Goal: Check status

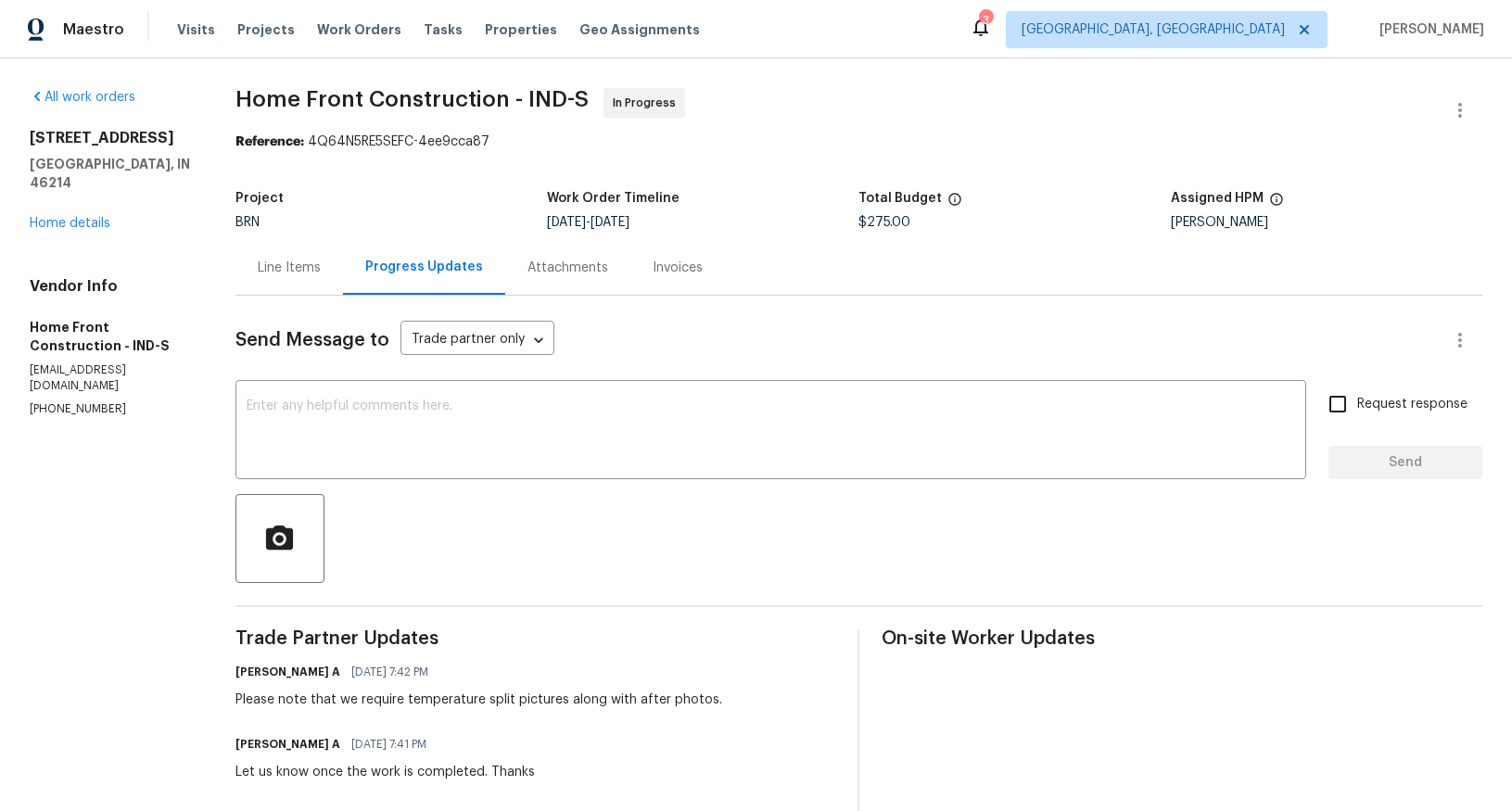
click at [702, 274] on div "Invoices" at bounding box center [677, 268] width 50 height 19
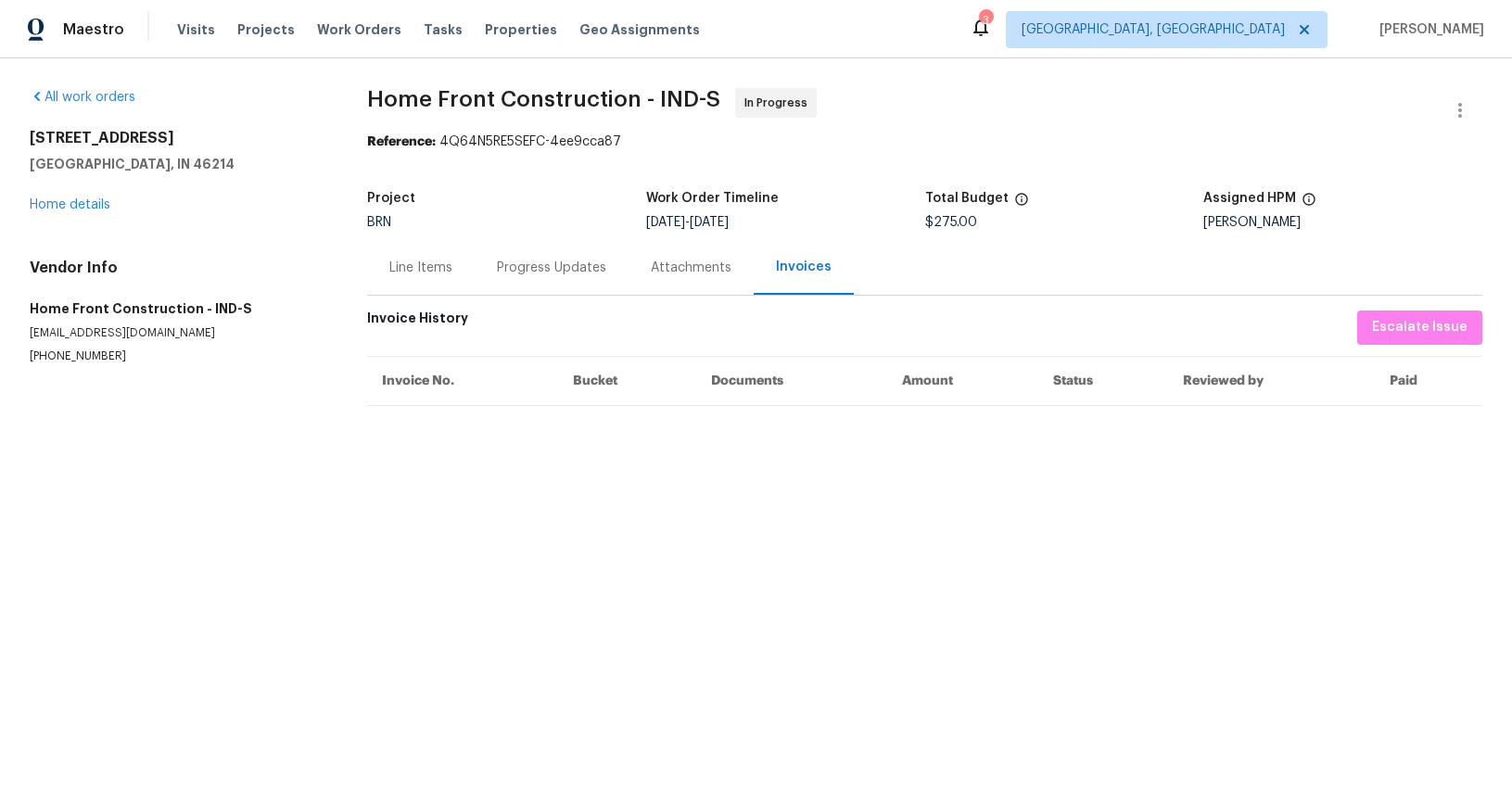
click at [672, 270] on div "Attachments" at bounding box center [691, 268] width 81 height 19
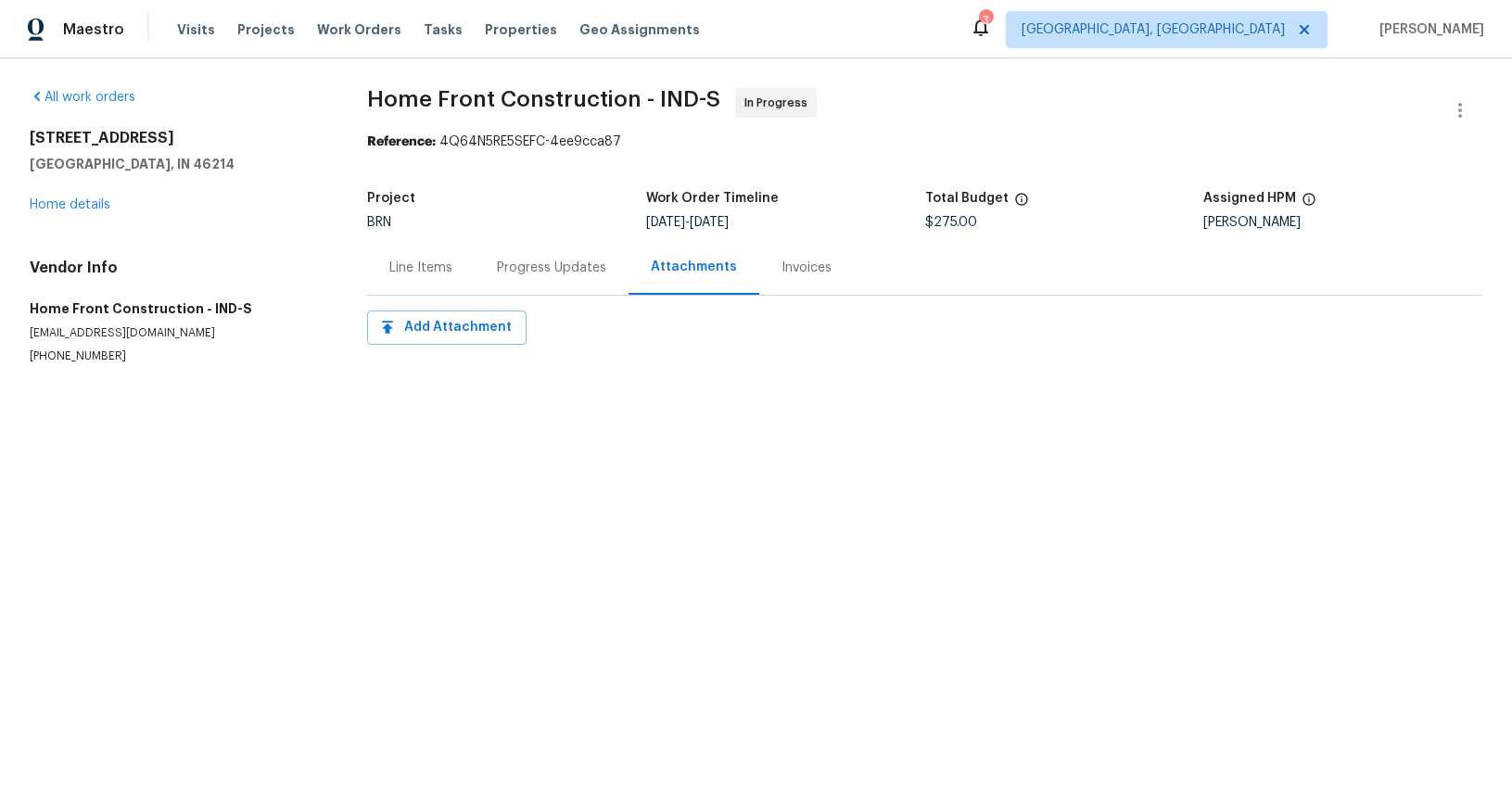
click at [540, 268] on div "Progress Updates" at bounding box center [552, 268] width 109 height 19
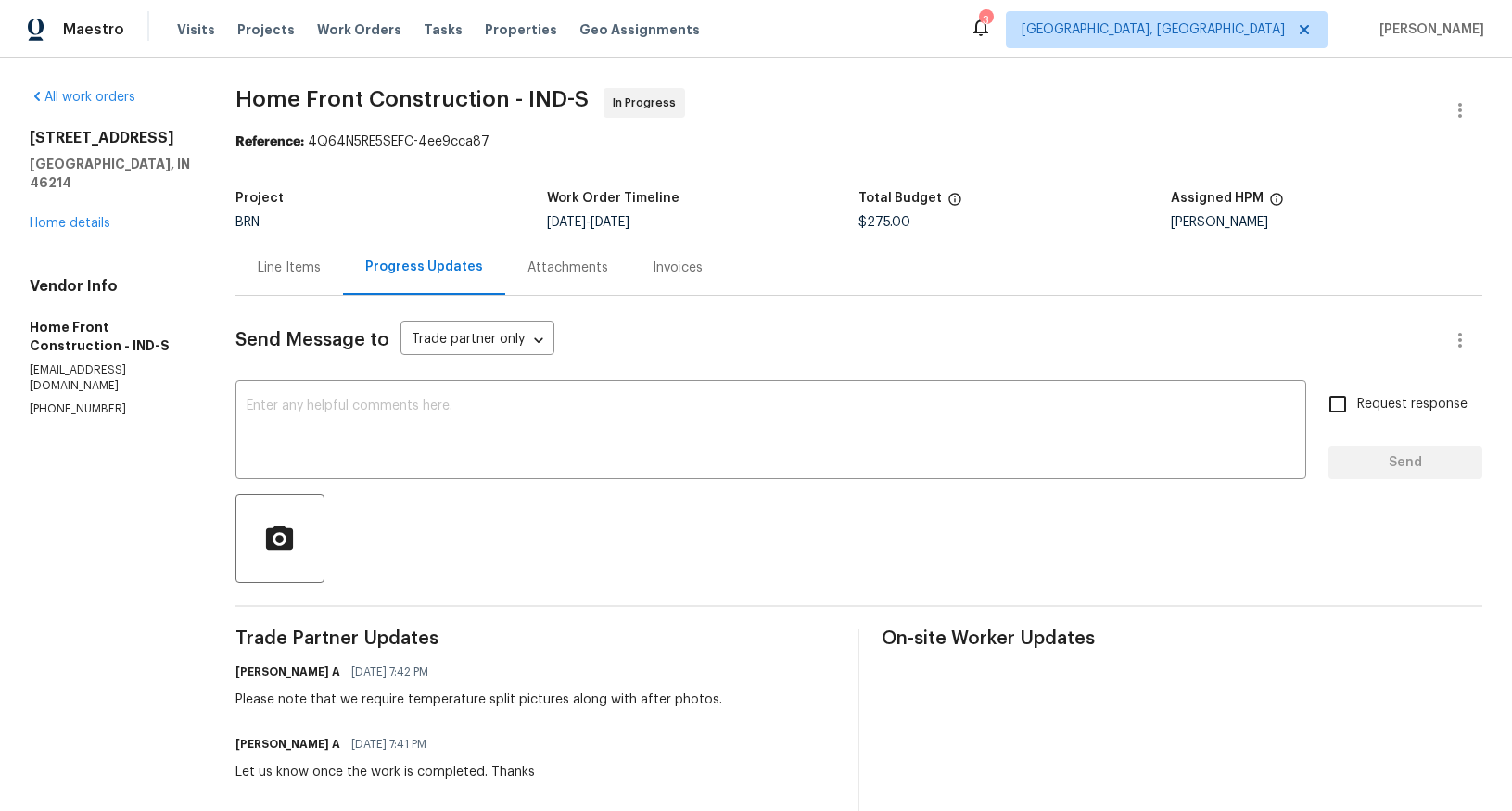
click at [321, 268] on div "Line Items" at bounding box center [289, 268] width 63 height 19
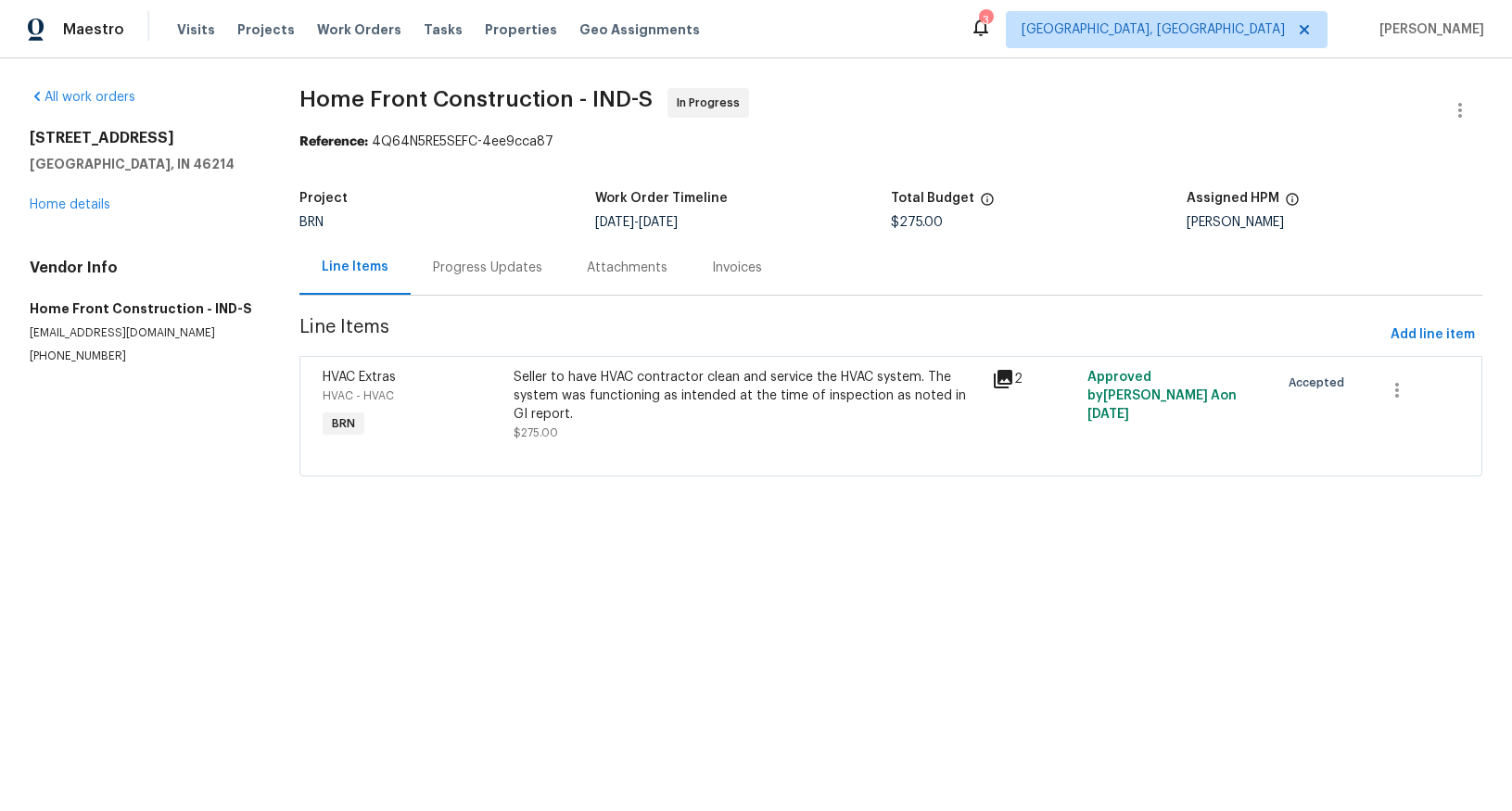
click at [993, 381] on icon at bounding box center [1003, 380] width 19 height 19
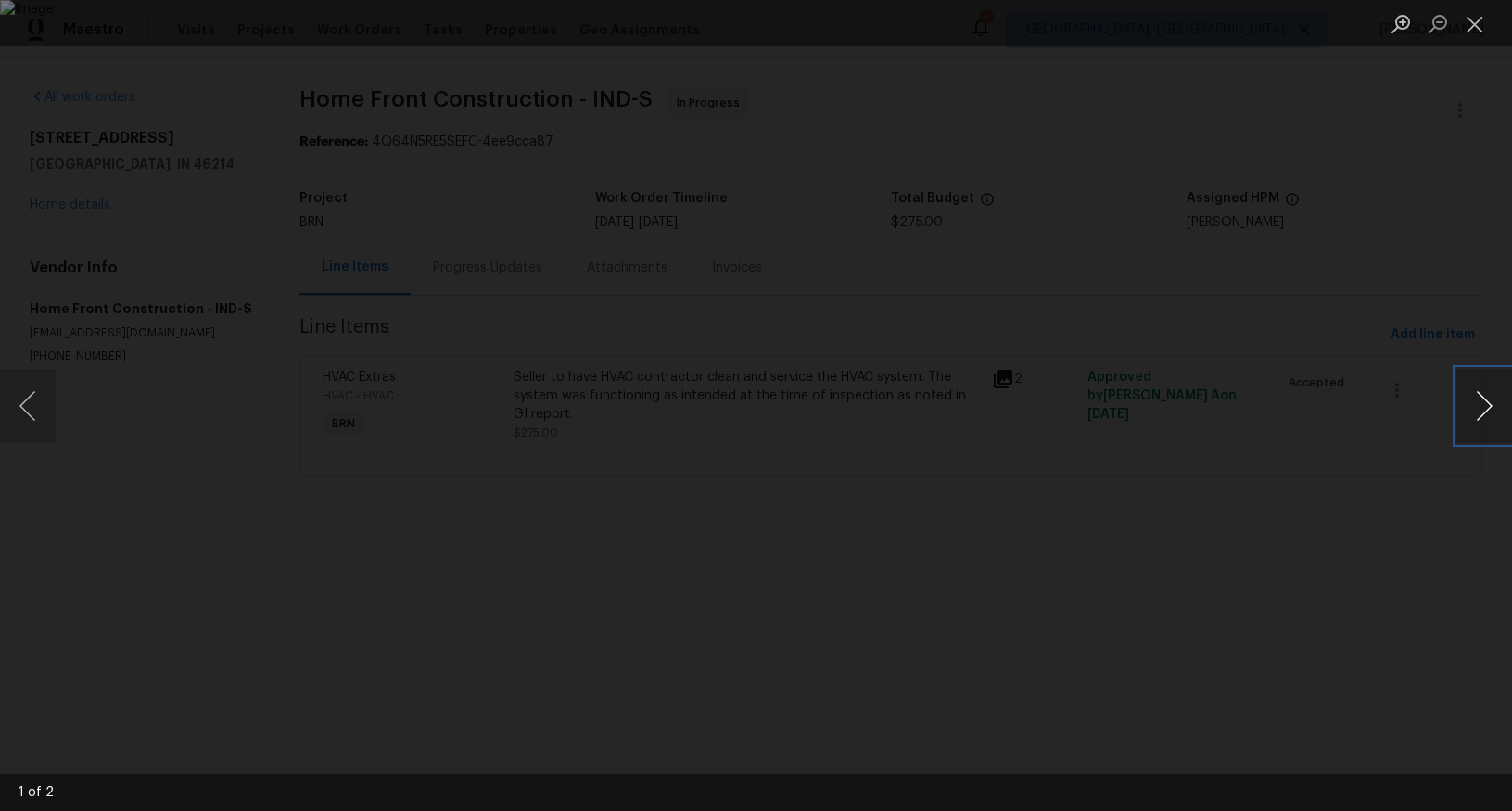
click at [1491, 415] on button "Next image" at bounding box center [1484, 406] width 56 height 74
click at [1401, 496] on div "Lightbox" at bounding box center [756, 405] width 1512 height 811
